Goal: Information Seeking & Learning: Learn about a topic

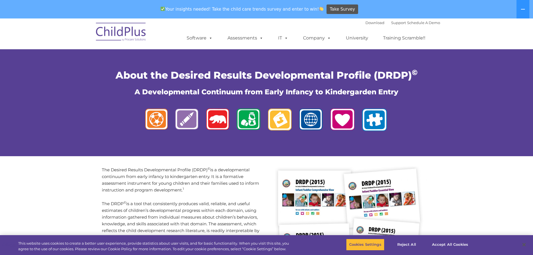
click at [186, 208] on p "The DRDP © is a tool that consistently produces valid, reliable, and useful est…" at bounding box center [182, 230] width 161 height 60
click at [188, 118] on img at bounding box center [267, 120] width 252 height 31
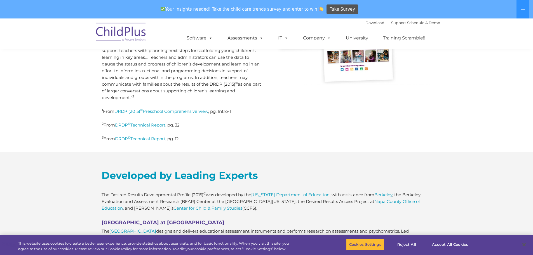
scroll to position [233, 0]
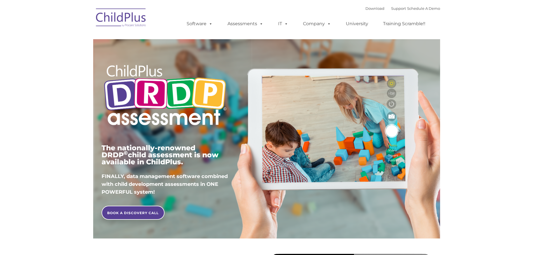
type input ""
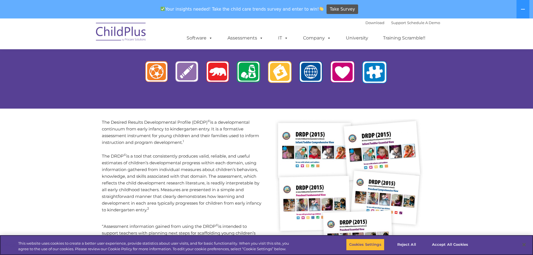
scroll to position [47, 0]
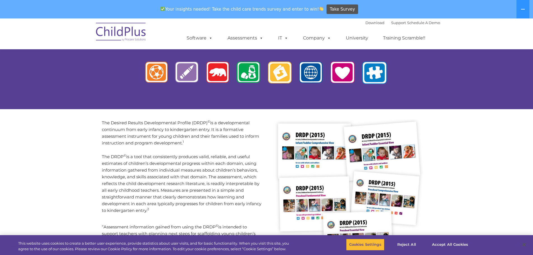
click at [146, 69] on img at bounding box center [267, 73] width 252 height 31
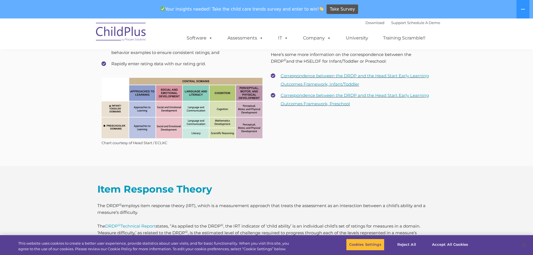
scroll to position [700, 0]
click at [316, 77] on link "Correspondence between the DRDP and the Head Start Early Learning Outcomes Fram…" at bounding box center [355, 80] width 148 height 14
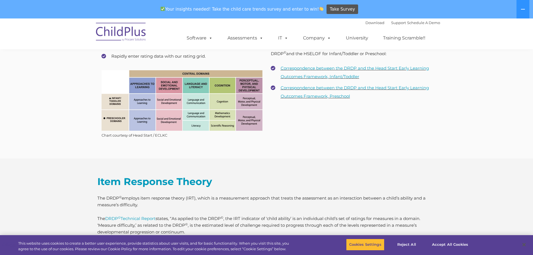
scroll to position [706, 0]
